Goal: Find contact information: Find contact information

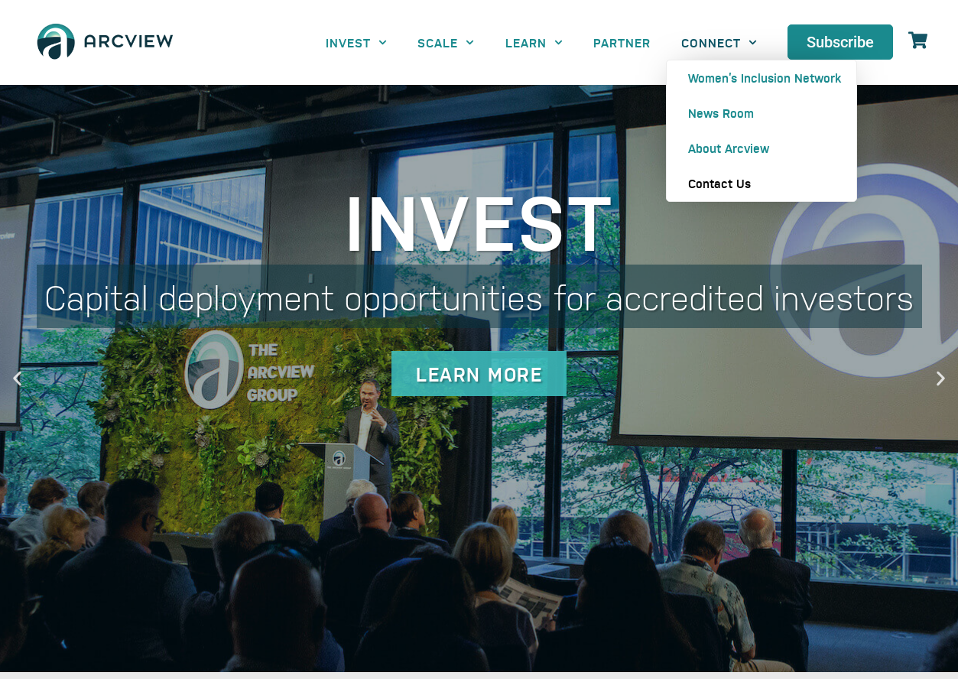
click at [709, 184] on link "Contact Us" at bounding box center [762, 183] width 190 height 35
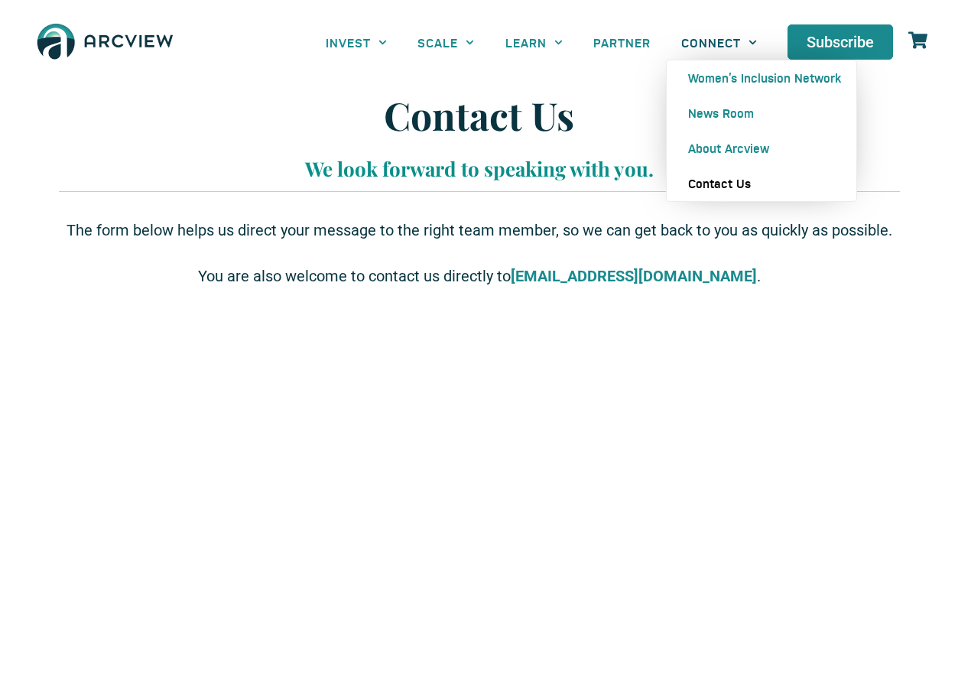
click at [727, 38] on link "CONNECT" at bounding box center [719, 42] width 106 height 34
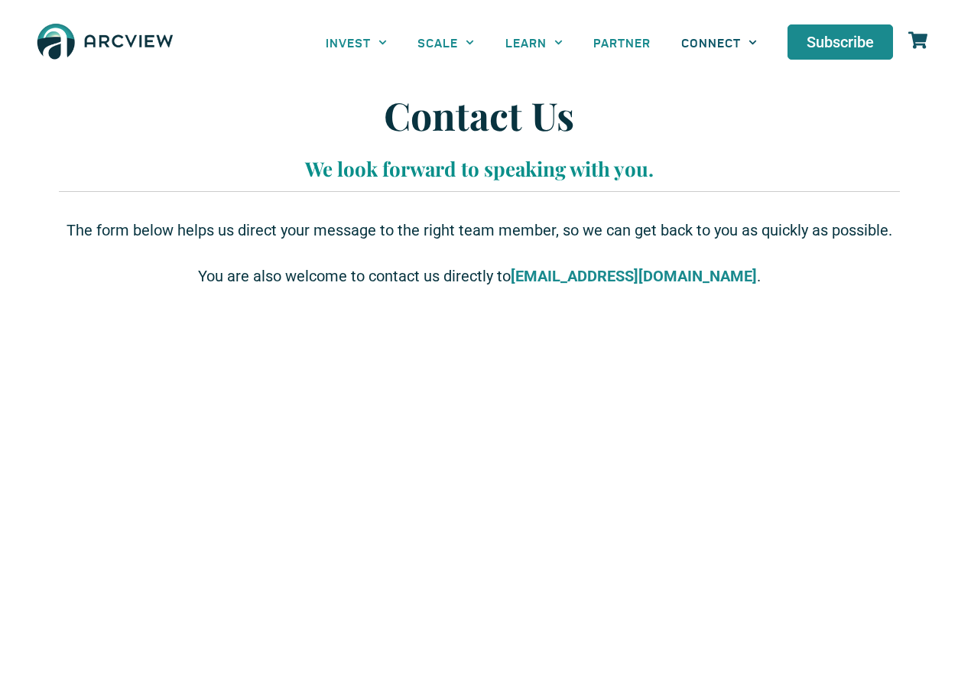
click at [721, 39] on link "CONNECT" at bounding box center [719, 42] width 106 height 34
click at [544, 40] on link "LEARN" at bounding box center [534, 42] width 88 height 34
